Goal: Task Accomplishment & Management: Use online tool/utility

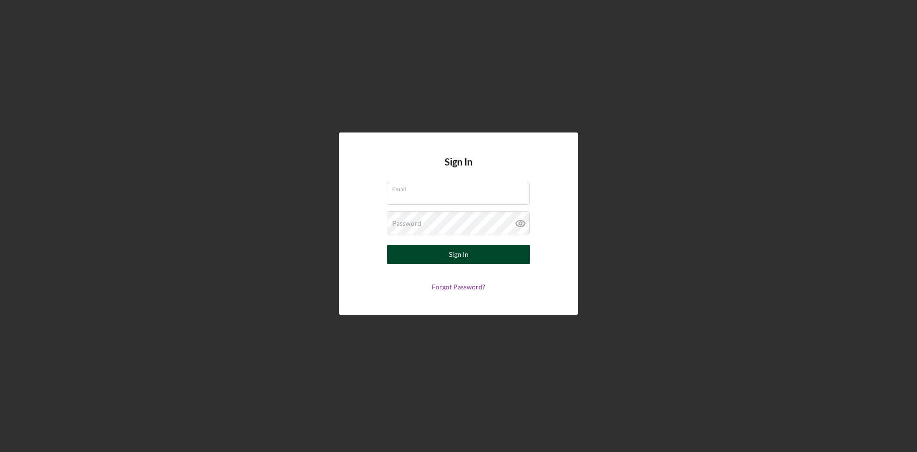
type input "[PERSON_NAME][EMAIL_ADDRESS][DOMAIN_NAME]"
click at [472, 260] on button "Sign In" at bounding box center [458, 254] width 143 height 19
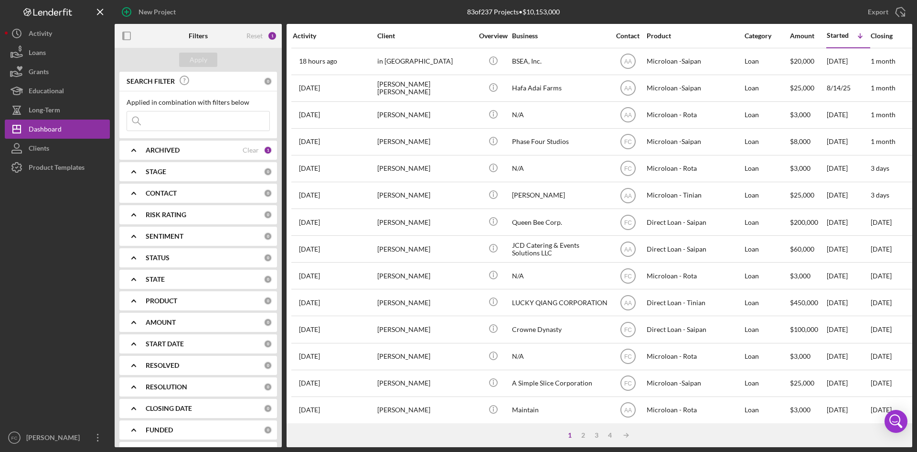
click at [314, 31] on div "Activity" at bounding box center [335, 35] width 84 height 23
click at [313, 31] on div "Activity" at bounding box center [335, 35] width 84 height 23
click at [312, 34] on div "Activity" at bounding box center [335, 36] width 84 height 8
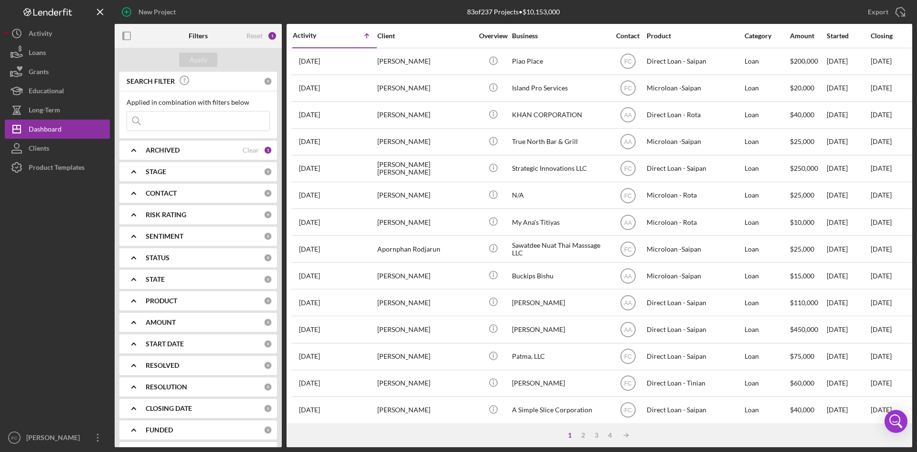
click at [303, 34] on div "Activity" at bounding box center [314, 36] width 42 height 8
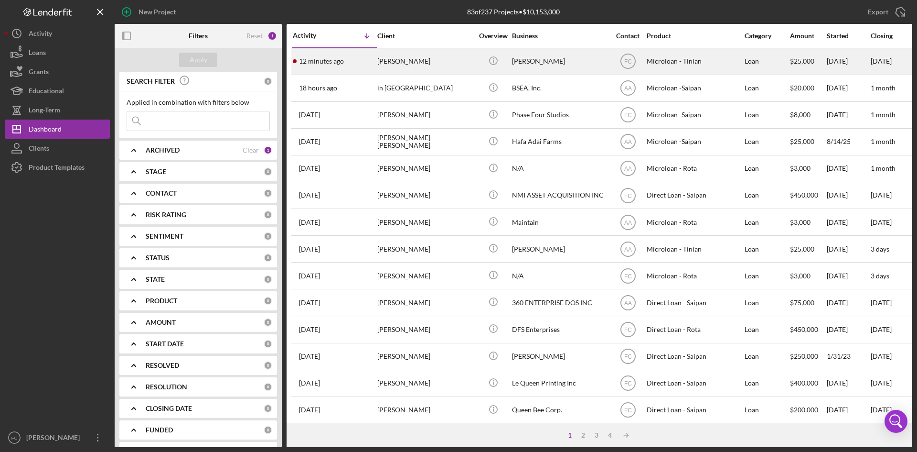
click at [435, 66] on div "[PERSON_NAME]" at bounding box center [425, 61] width 96 height 25
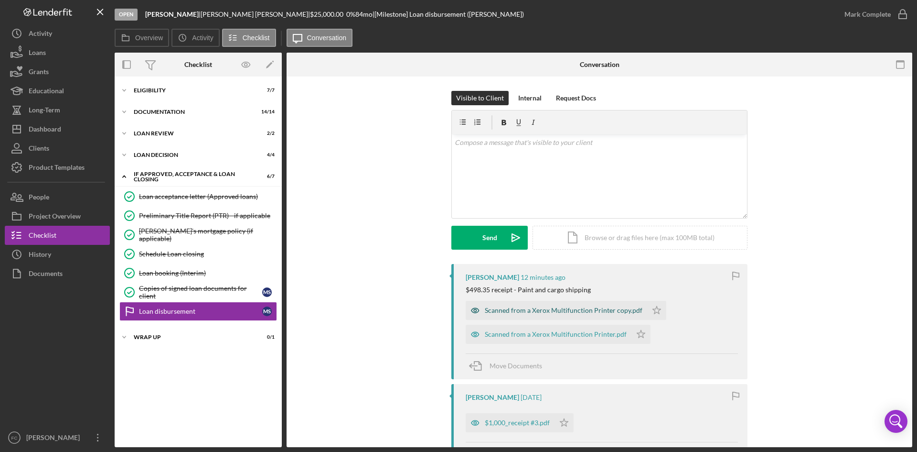
click at [560, 307] on div "Scanned from a Xerox Multifunction Printer copy.pdf" at bounding box center [564, 310] width 158 height 8
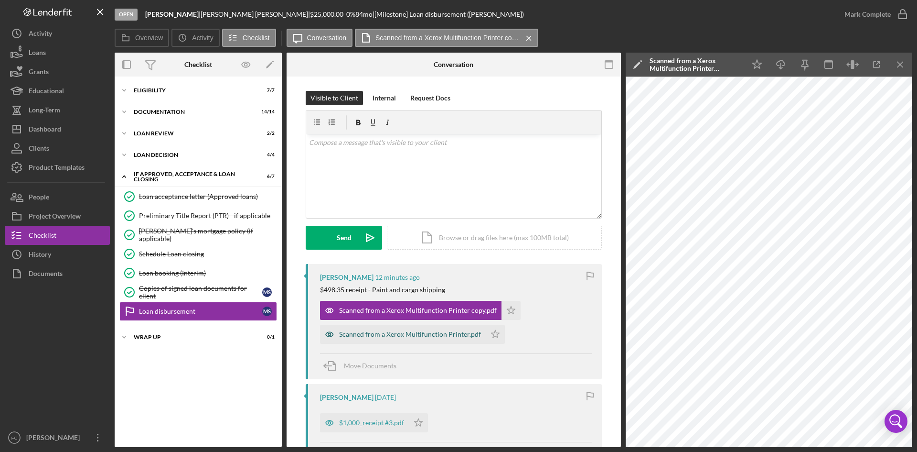
click at [382, 332] on div "Scanned from a Xerox Multifunction Printer.pdf" at bounding box center [410, 334] width 142 height 8
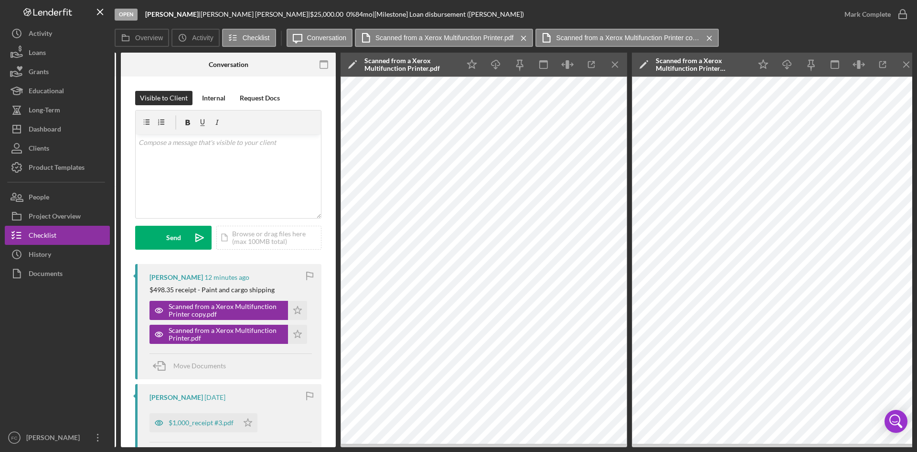
scroll to position [0, 164]
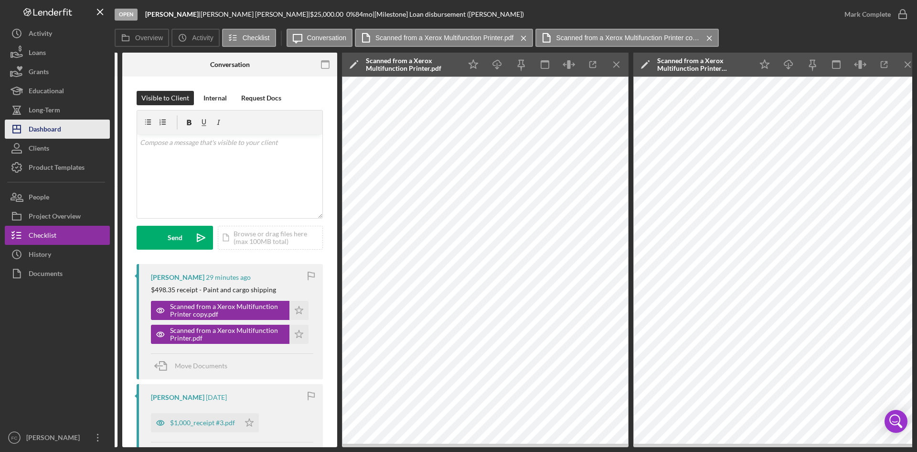
click at [61, 129] on div "Dashboard" at bounding box center [45, 130] width 32 height 22
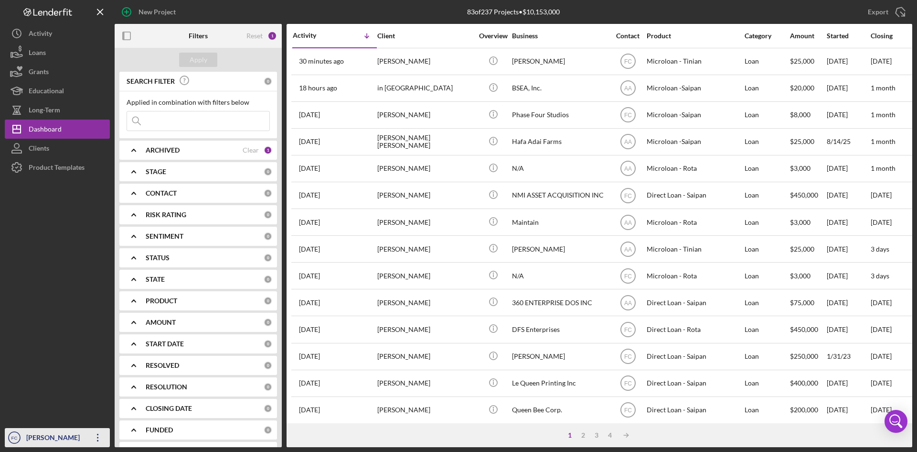
click at [41, 440] on div "[PERSON_NAME]" at bounding box center [55, 439] width 62 height 22
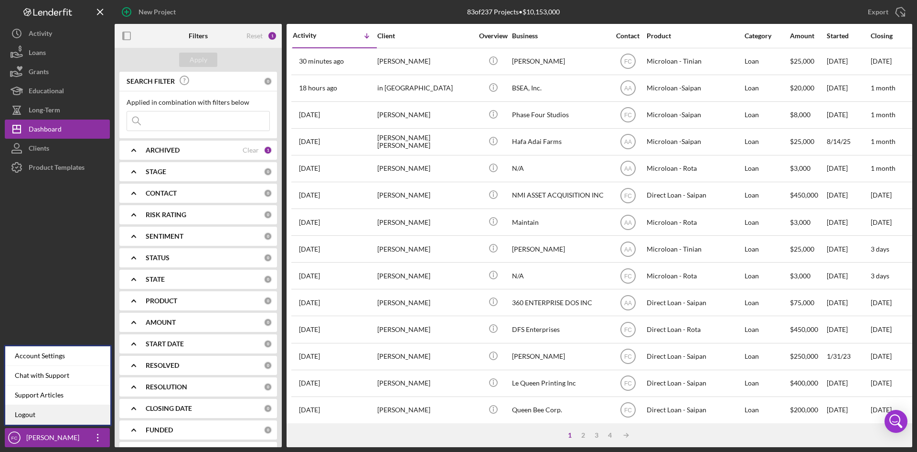
click at [40, 418] on link "Logout" at bounding box center [57, 415] width 105 height 20
